Goal: Task Accomplishment & Management: Complete application form

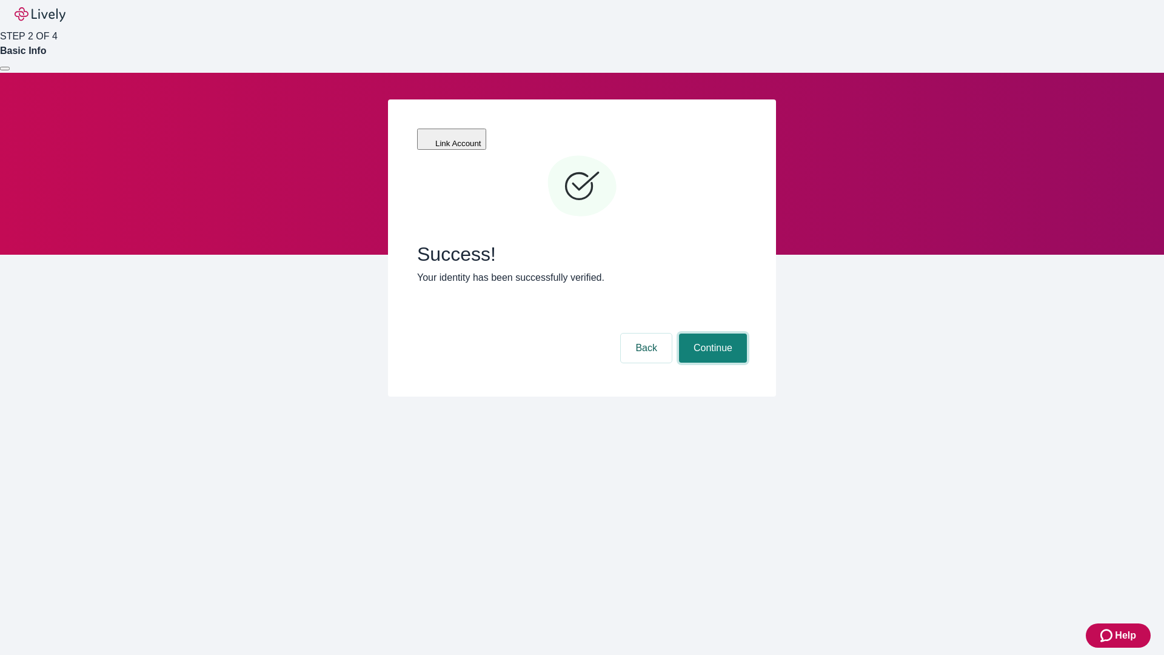
click at [711, 334] on button "Continue" at bounding box center [713, 348] width 68 height 29
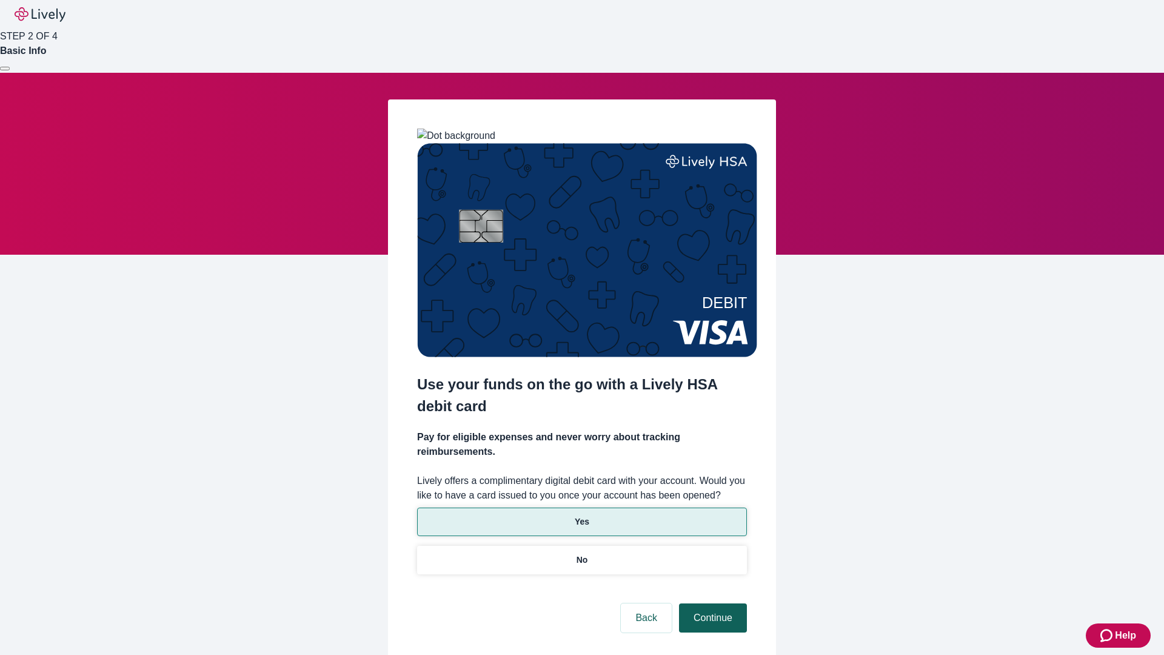
click at [582, 554] on p "No" at bounding box center [583, 560] width 12 height 13
click at [711, 603] on button "Continue" at bounding box center [713, 617] width 68 height 29
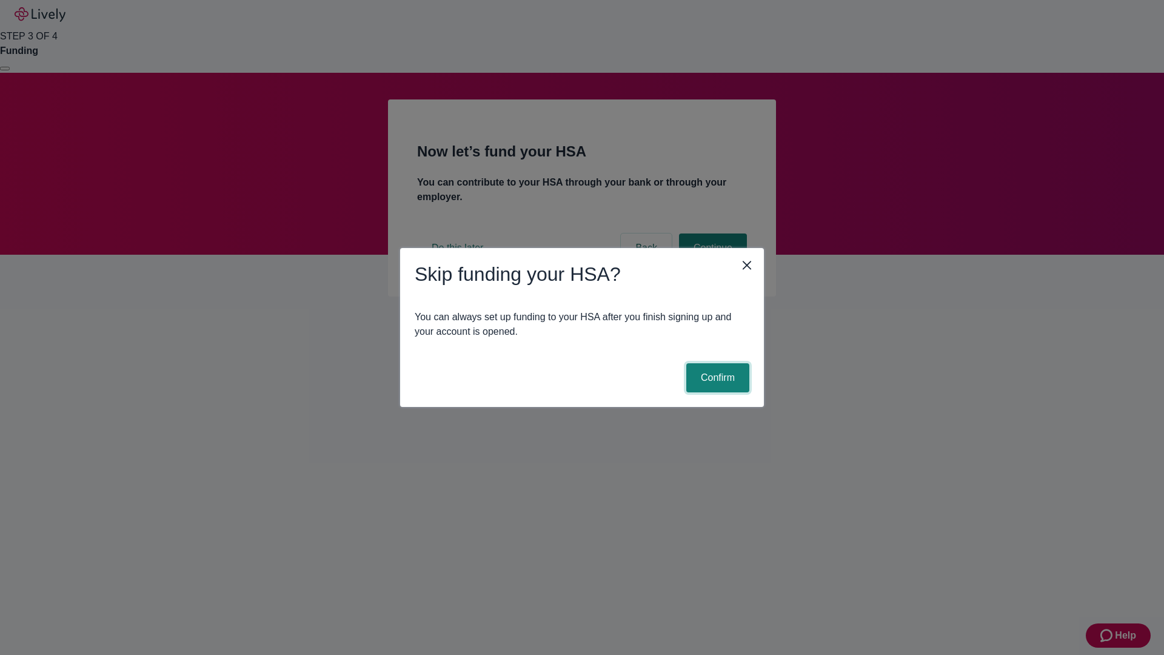
click at [716, 378] on button "Confirm" at bounding box center [717, 377] width 63 height 29
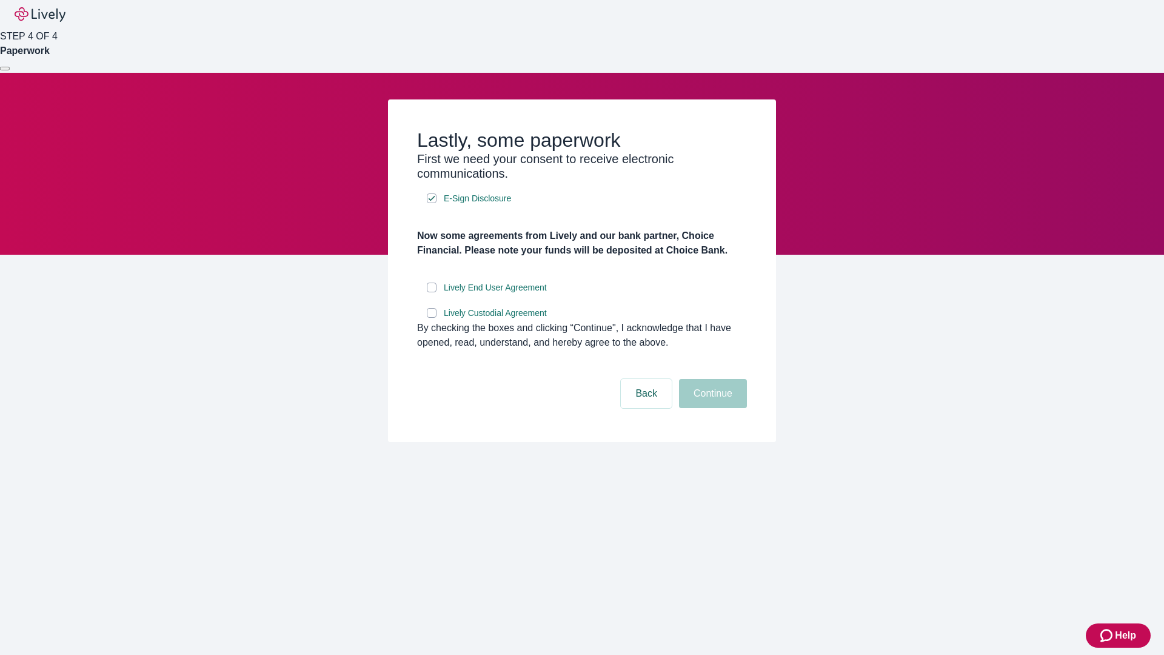
click at [432, 292] on input "Lively End User Agreement" at bounding box center [432, 288] width 10 height 10
checkbox input "true"
click at [432, 318] on input "Lively Custodial Agreement" at bounding box center [432, 313] width 10 height 10
checkbox input "true"
click at [711, 408] on button "Continue" at bounding box center [713, 393] width 68 height 29
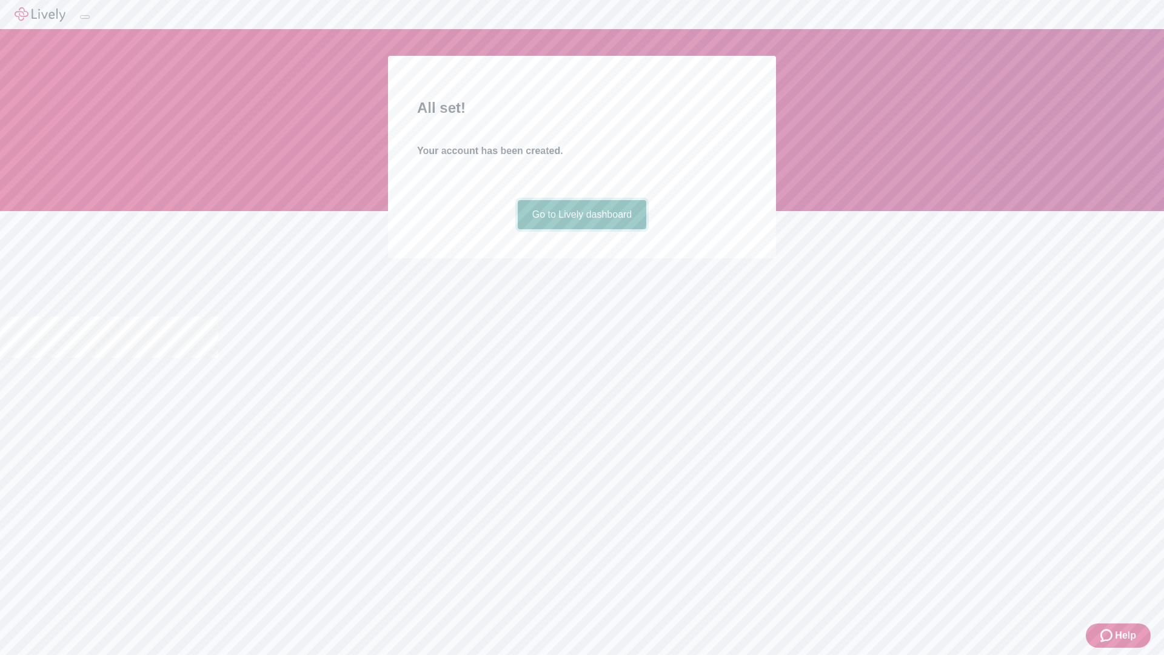
click at [582, 229] on link "Go to Lively dashboard" at bounding box center [582, 214] width 129 height 29
